Goal: Navigation & Orientation: Find specific page/section

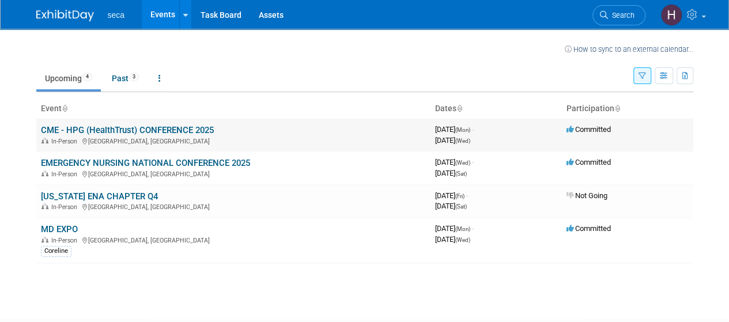
click at [172, 128] on link "CME - HPG (HealthTrust) CONFERENCE 2025" at bounding box center [127, 130] width 173 height 10
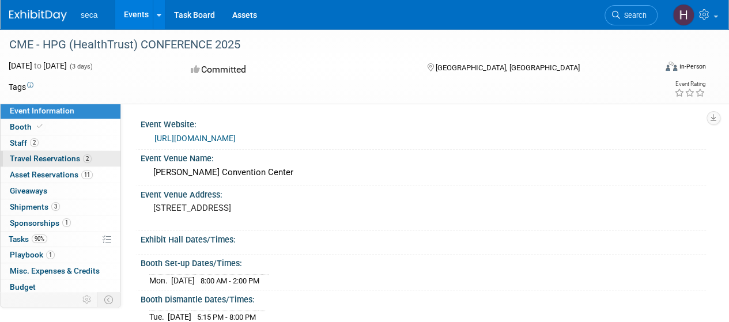
click at [74, 162] on span "Travel Reservations 2" at bounding box center [51, 158] width 82 height 9
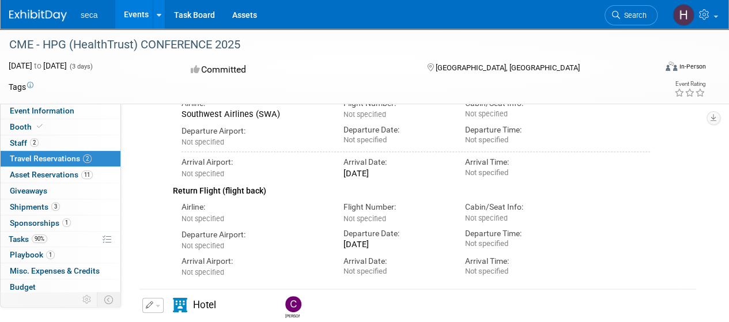
scroll to position [65, 0]
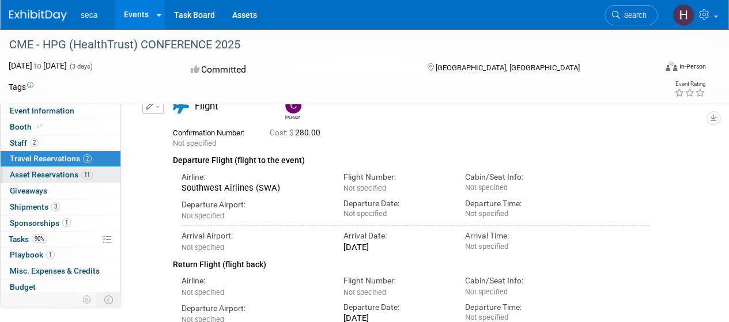
click at [70, 173] on span "Asset Reservations 11" at bounding box center [51, 174] width 83 height 9
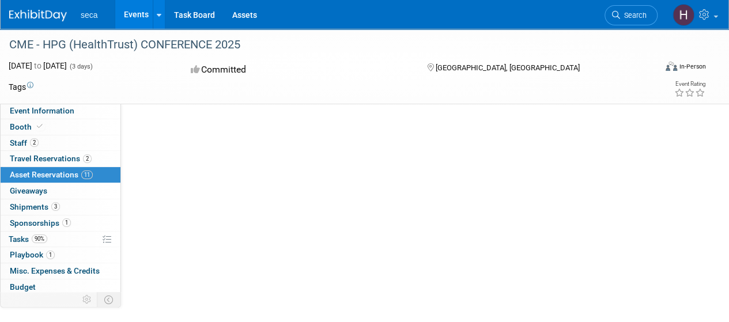
scroll to position [0, 0]
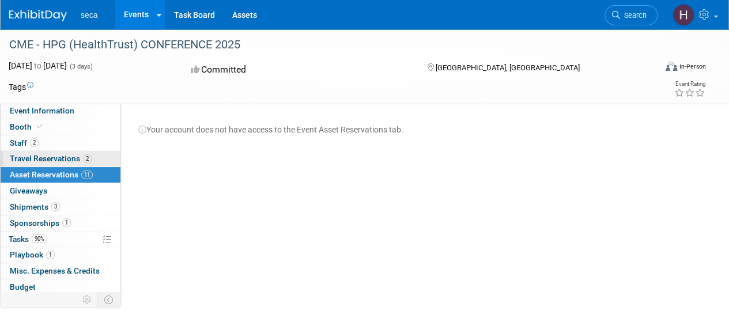
click at [67, 160] on span "Travel Reservations 2" at bounding box center [51, 158] width 82 height 9
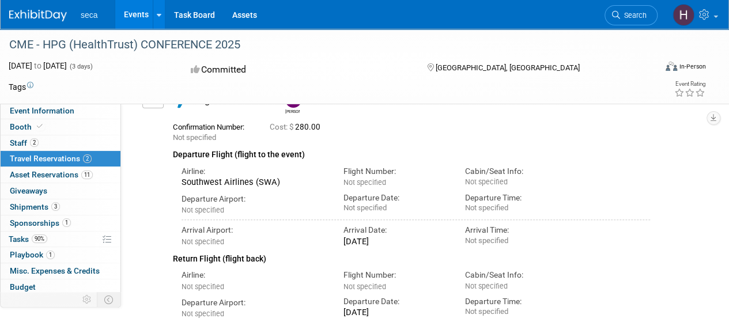
scroll to position [68, 0]
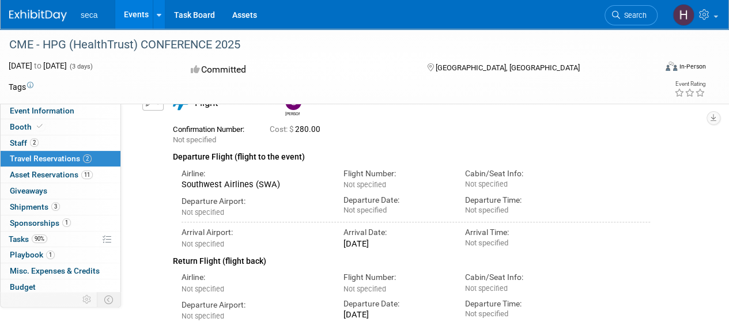
click at [296, 110] on div "[PERSON_NAME]" at bounding box center [292, 113] width 14 height 7
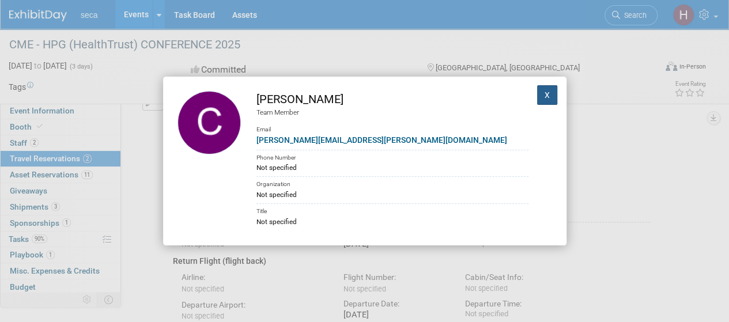
click at [542, 94] on button "X" at bounding box center [547, 95] width 21 height 20
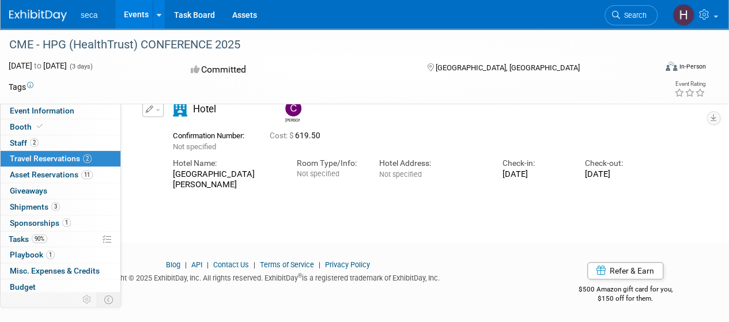
scroll to position [52, 0]
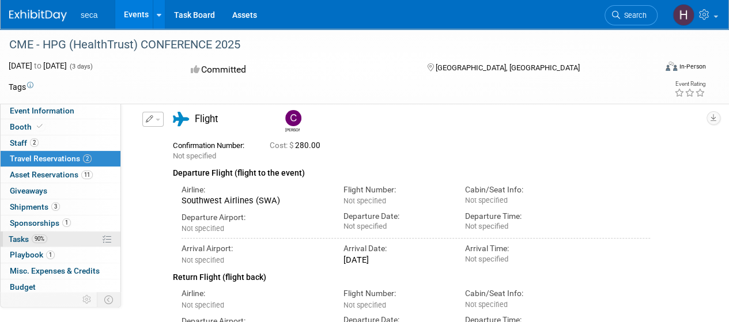
click at [26, 236] on span "Tasks 90%" at bounding box center [28, 238] width 39 height 9
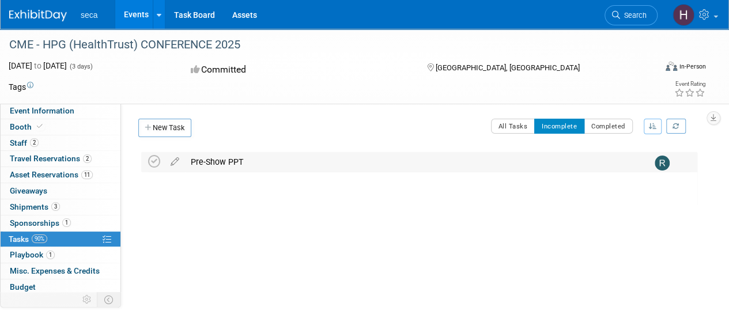
click at [215, 160] on div "Pre-Show PPT" at bounding box center [408, 162] width 446 height 20
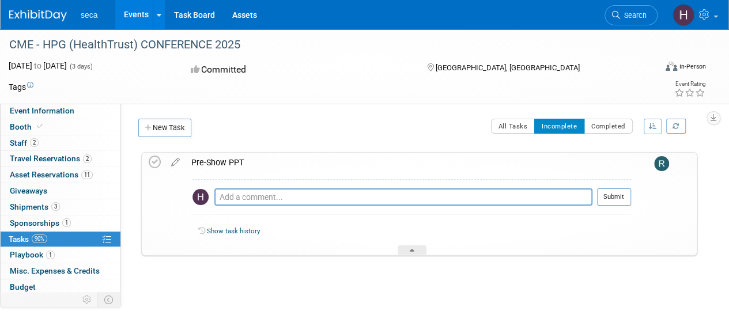
click at [215, 160] on div "Pre-Show PPT" at bounding box center [407, 163] width 445 height 20
